Goal: Transaction & Acquisition: Obtain resource

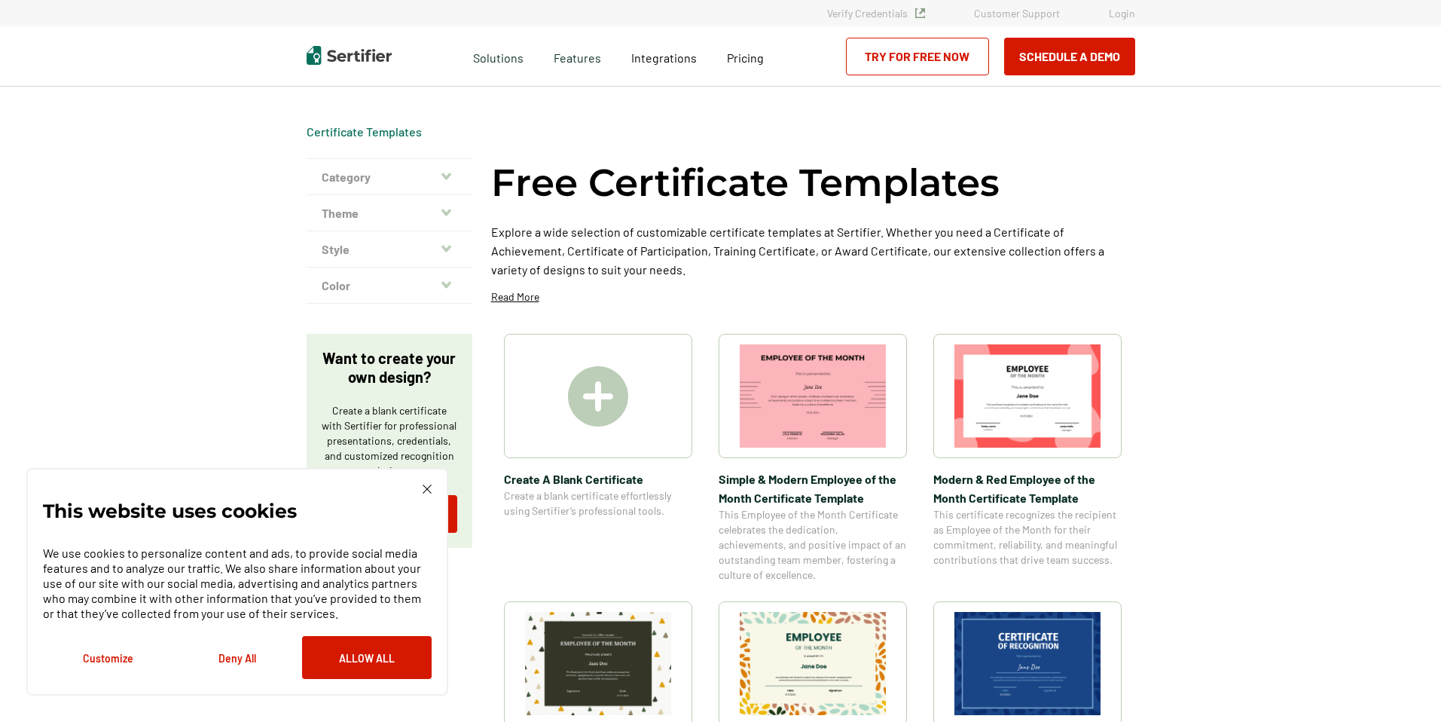
click at [445, 176] on icon "button" at bounding box center [446, 176] width 10 height 12
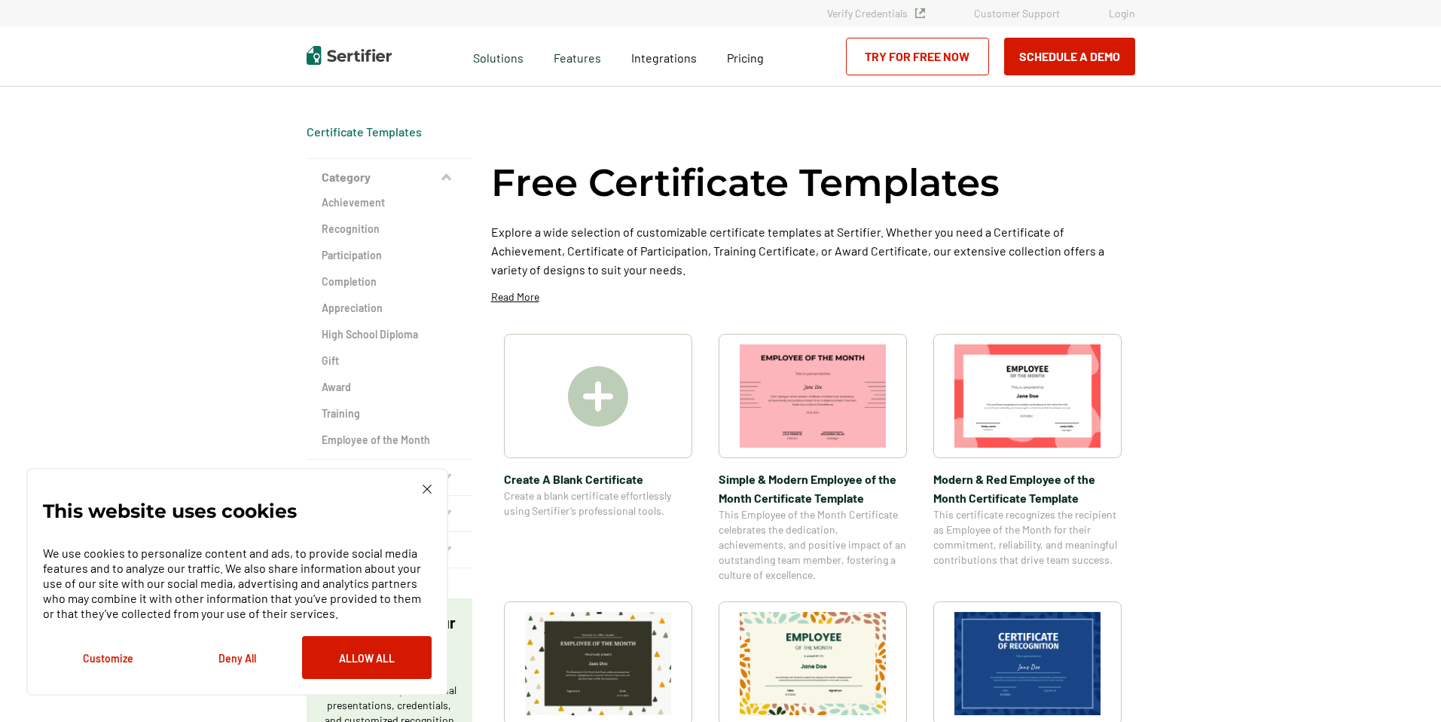
click at [429, 490] on img at bounding box center [427, 488] width 9 height 9
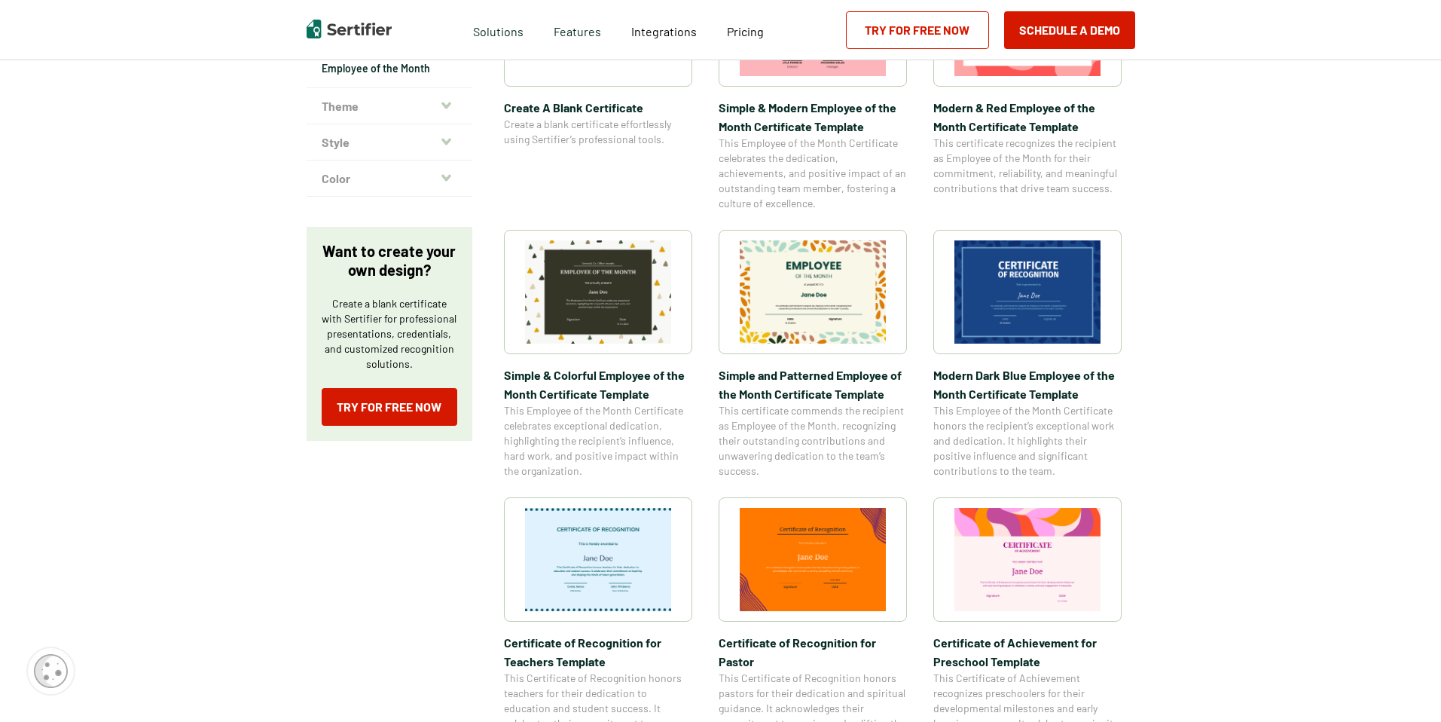
scroll to position [352, 0]
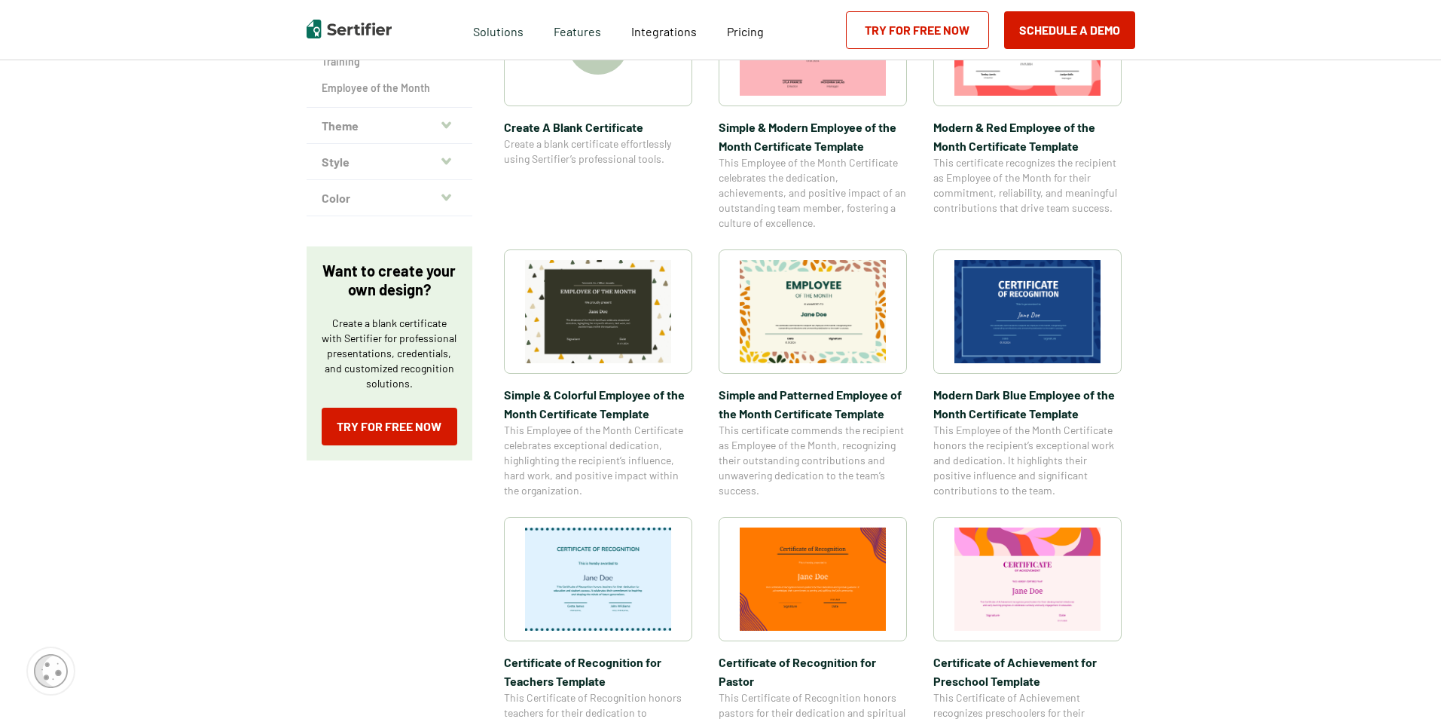
click at [1018, 563] on img at bounding box center [1027, 578] width 146 height 103
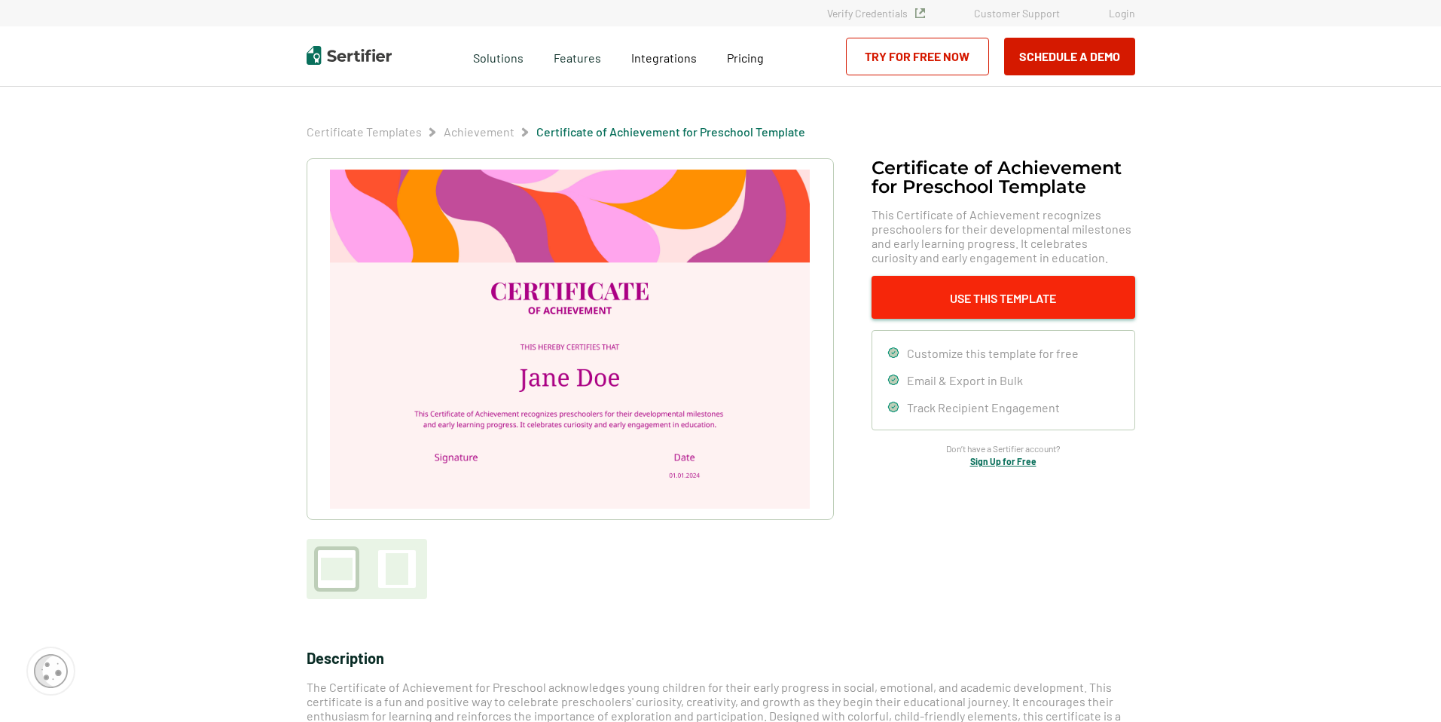
click at [988, 300] on button "Use This Template" at bounding box center [1004, 297] width 264 height 43
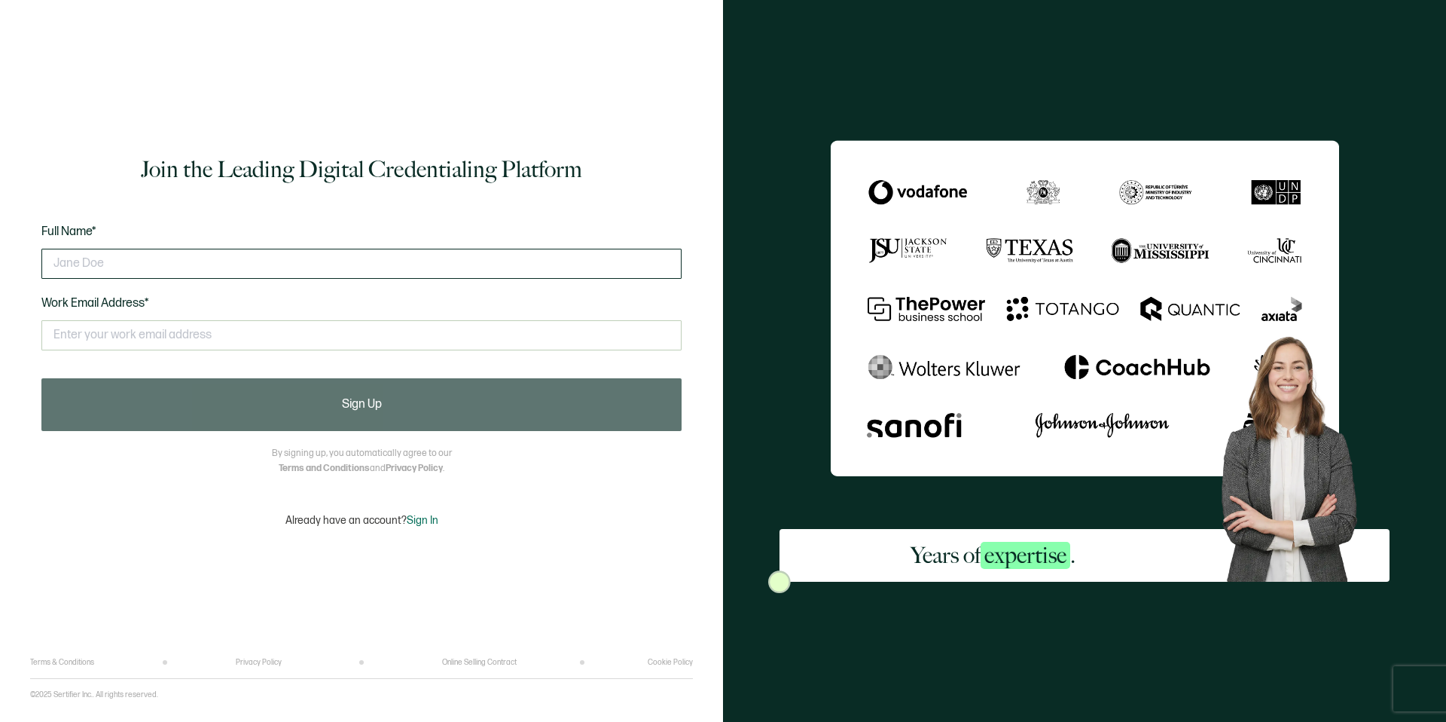
click at [60, 270] on input "text" at bounding box center [361, 264] width 640 height 30
type input "susan l wiesner"
click at [65, 331] on input "text" at bounding box center [361, 335] width 640 height 30
type input "susanwiesner@labaninstitute.org"
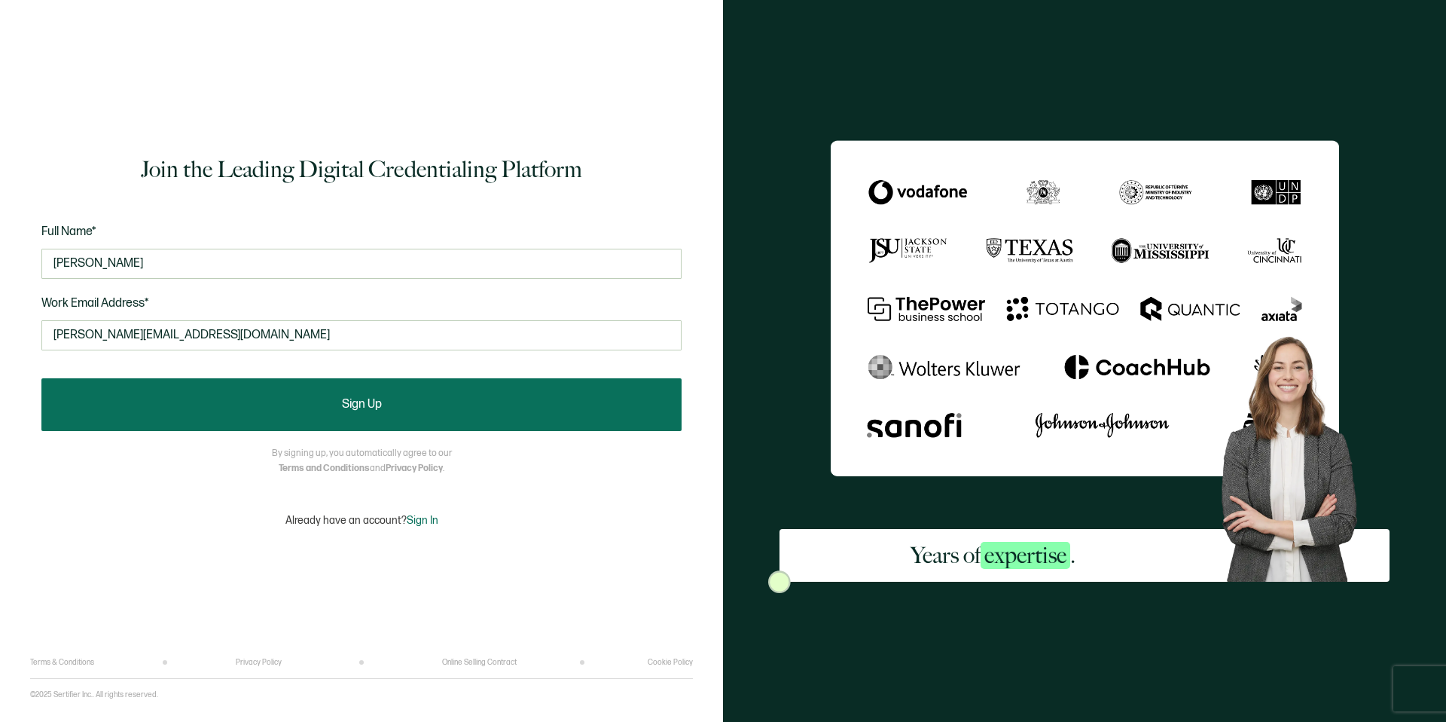
click at [363, 411] on button "Sign Up" at bounding box center [361, 404] width 640 height 53
